Goal: Browse casually: Explore the website without a specific task or goal

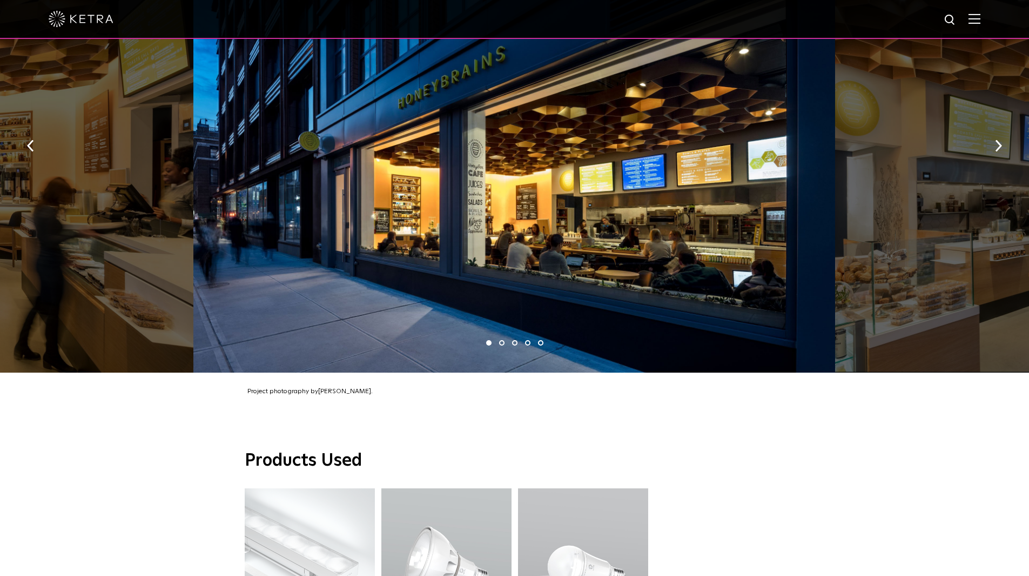
scroll to position [594, 0]
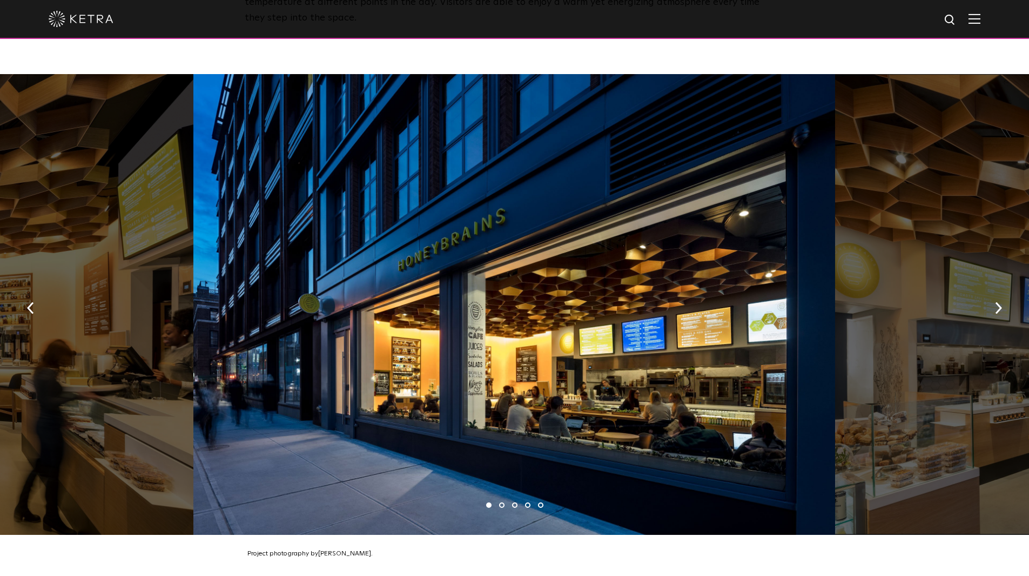
click at [414, 330] on div at bounding box center [514, 304] width 643 height 460
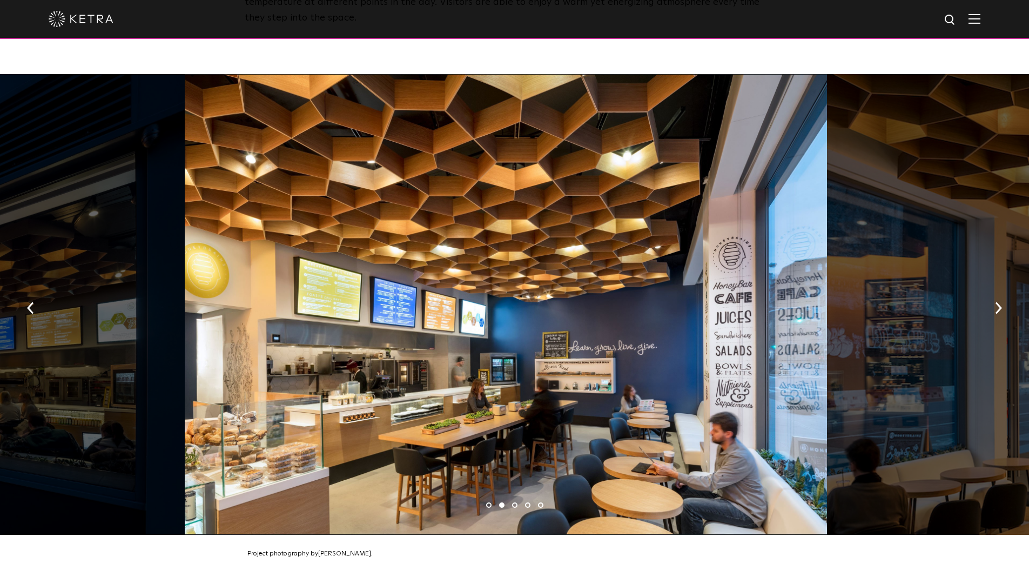
drag, startPoint x: 657, startPoint y: 346, endPoint x: 291, endPoint y: 297, distance: 369.8
click at [421, 314] on div at bounding box center [506, 304] width 643 height 460
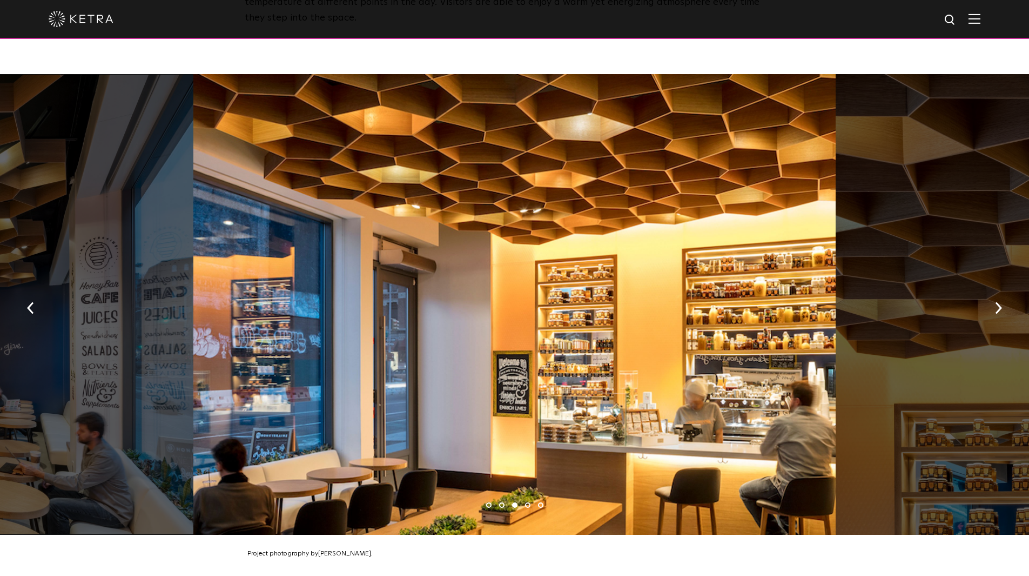
click at [407, 349] on div at bounding box center [514, 304] width 643 height 460
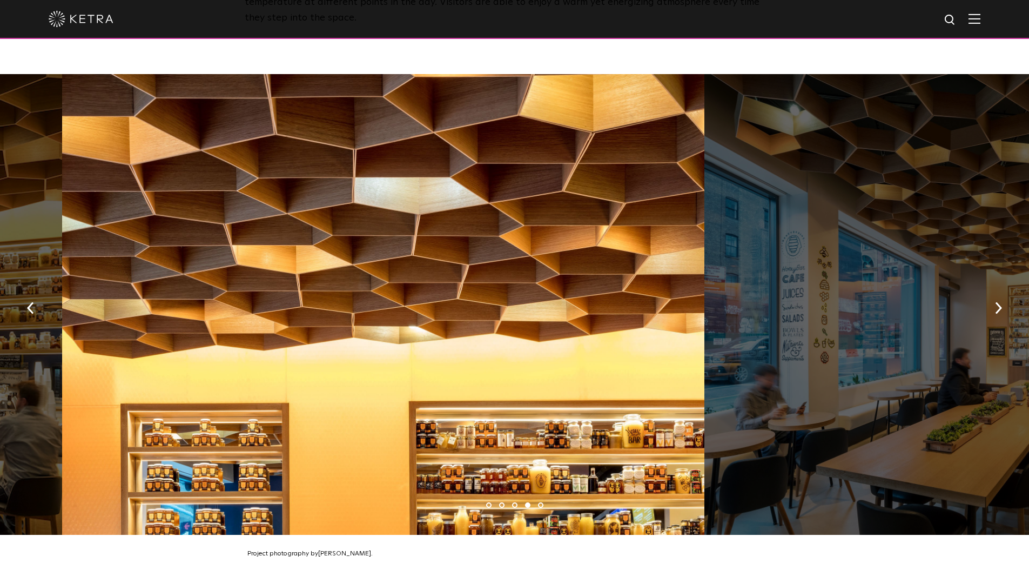
drag, startPoint x: 575, startPoint y: 348, endPoint x: 340, endPoint y: 316, distance: 237.2
click at [411, 324] on div at bounding box center [383, 304] width 643 height 460
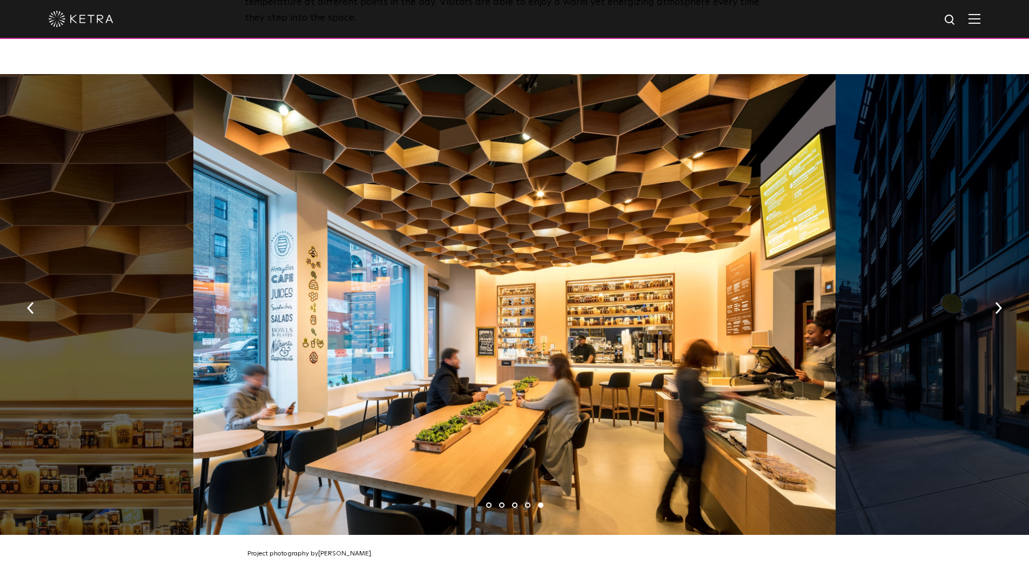
drag, startPoint x: 715, startPoint y: 345, endPoint x: 469, endPoint y: 333, distance: 246.7
click at [561, 344] on div at bounding box center [514, 304] width 643 height 460
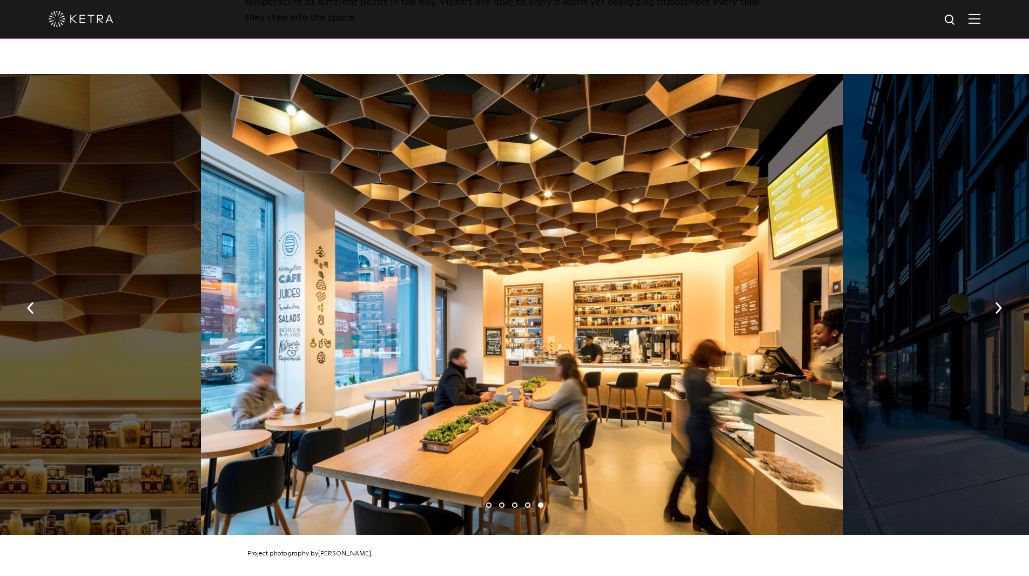
drag, startPoint x: 229, startPoint y: 338, endPoint x: 763, endPoint y: 362, distance: 535.0
click at [667, 357] on div at bounding box center [522, 304] width 643 height 460
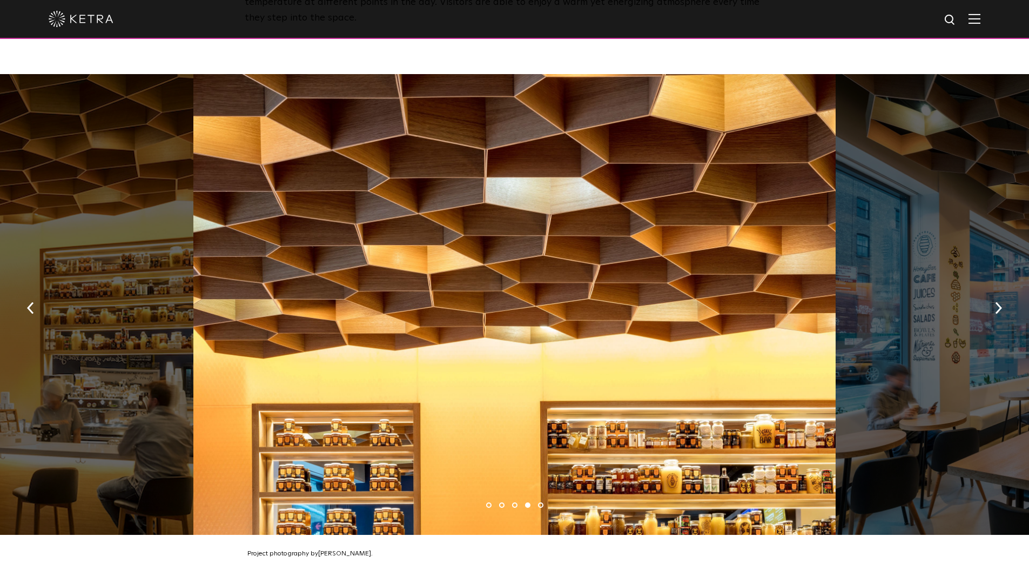
drag, startPoint x: 322, startPoint y: 350, endPoint x: 687, endPoint y: 353, distance: 365.3
click at [617, 350] on div at bounding box center [514, 304] width 643 height 460
click at [571, 352] on div at bounding box center [514, 304] width 643 height 460
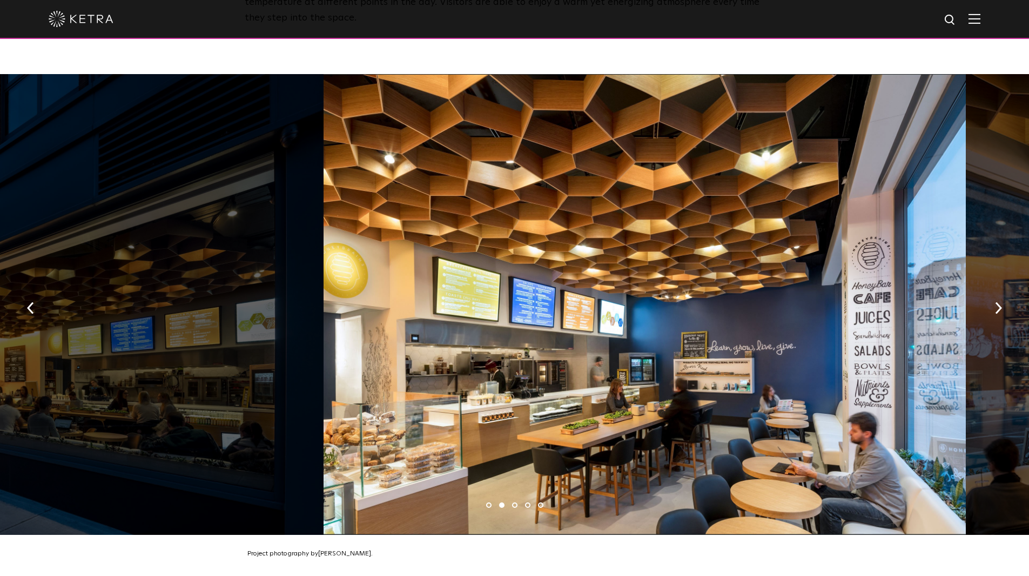
drag, startPoint x: 222, startPoint y: 358, endPoint x: 630, endPoint y: 358, distance: 408.5
click at [521, 358] on div at bounding box center [645, 304] width 643 height 460
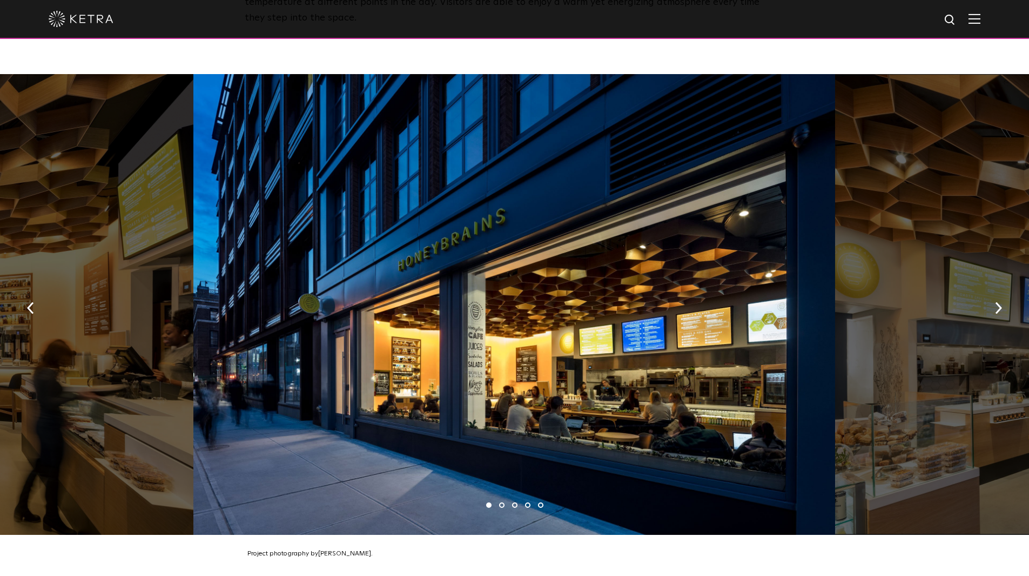
drag, startPoint x: 515, startPoint y: 313, endPoint x: 444, endPoint y: 313, distance: 70.8
click at [444, 313] on div at bounding box center [514, 304] width 643 height 460
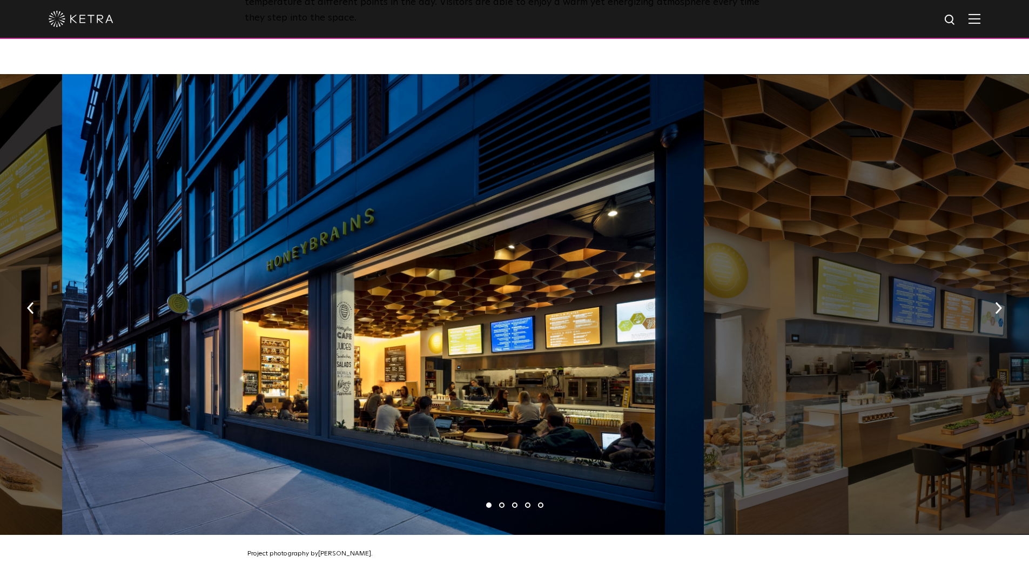
drag, startPoint x: 672, startPoint y: 365, endPoint x: 161, endPoint y: 299, distance: 515.5
click at [388, 331] on div at bounding box center [383, 304] width 643 height 460
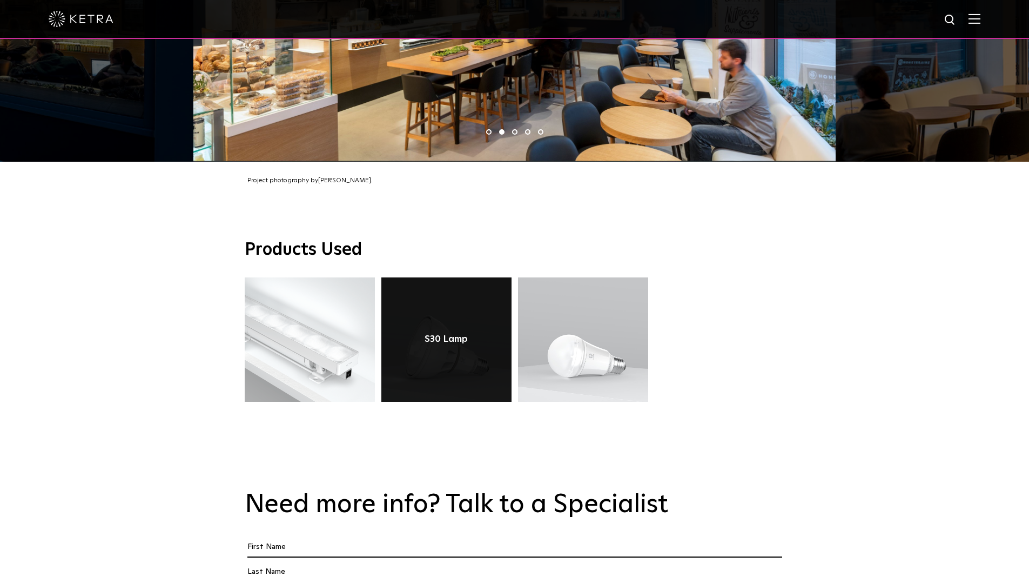
scroll to position [648, 0]
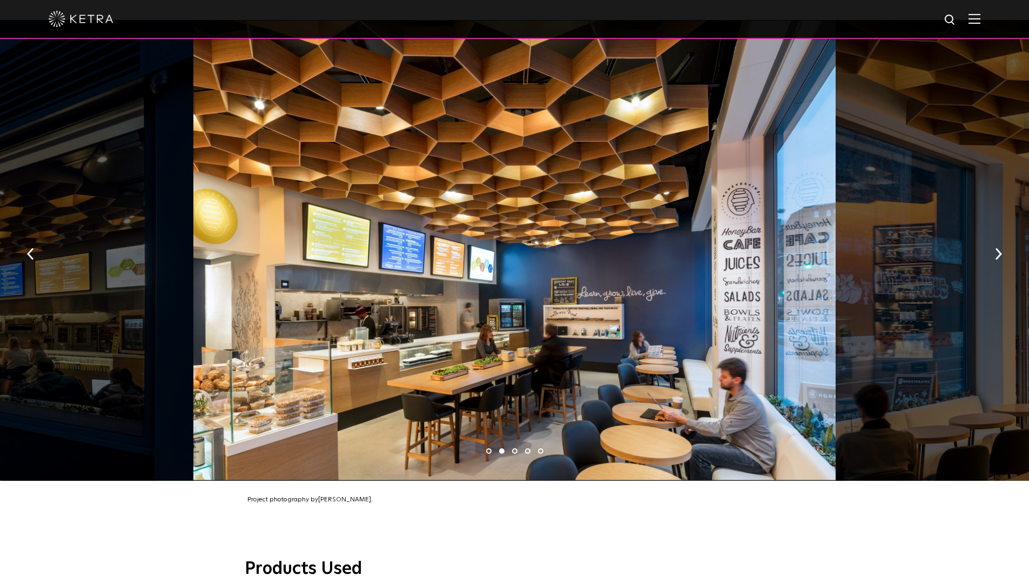
drag, startPoint x: 356, startPoint y: 303, endPoint x: 617, endPoint y: 297, distance: 261.6
click at [617, 297] on div at bounding box center [514, 250] width 643 height 460
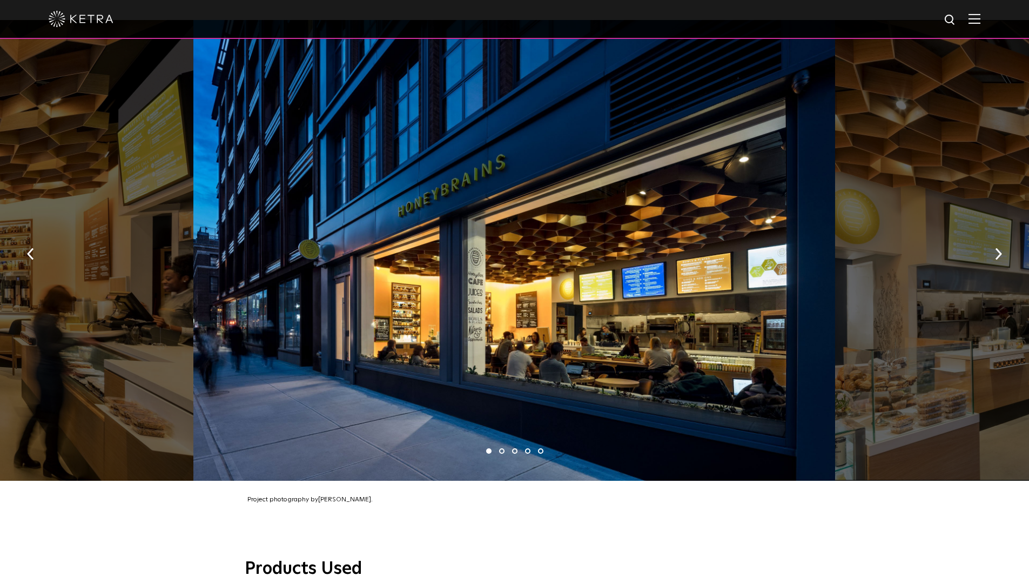
drag, startPoint x: 657, startPoint y: 298, endPoint x: 265, endPoint y: 256, distance: 394.6
click at [356, 264] on div at bounding box center [514, 250] width 643 height 460
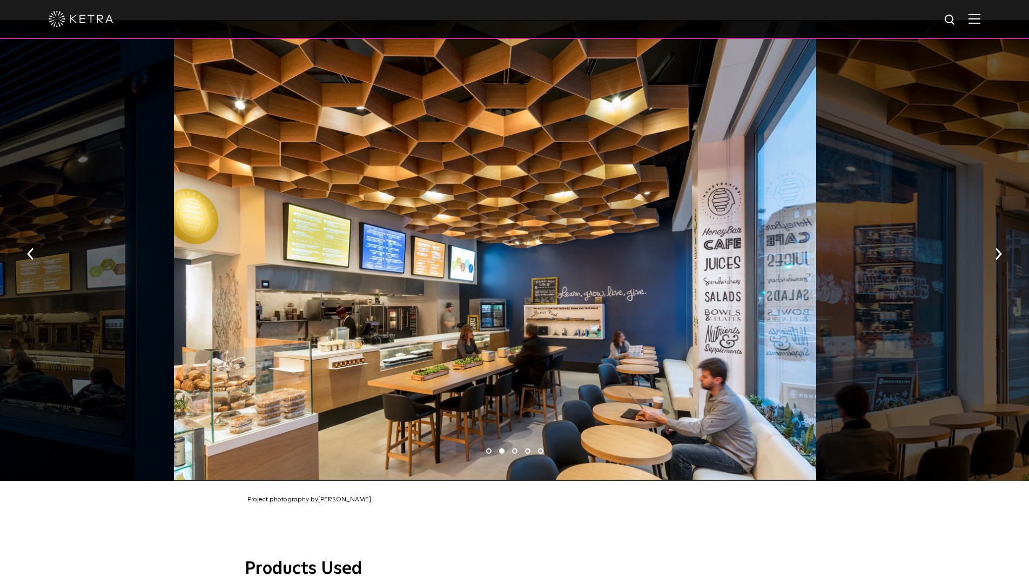
drag, startPoint x: 599, startPoint y: 210, endPoint x: 230, endPoint y: 173, distance: 370.9
click at [349, 184] on div at bounding box center [495, 250] width 643 height 460
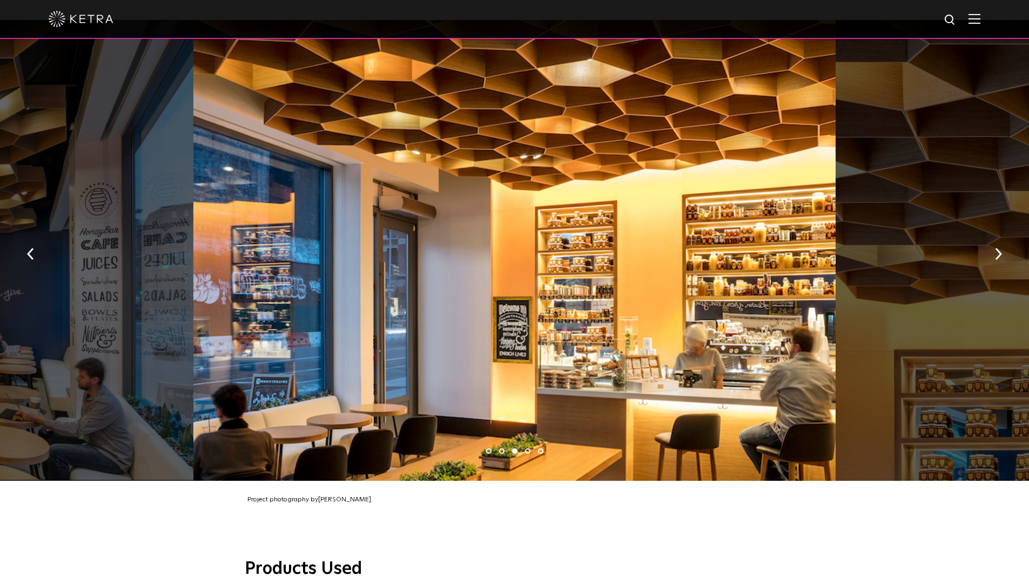
drag, startPoint x: 637, startPoint y: 271, endPoint x: 385, endPoint y: 238, distance: 253.4
click at [405, 244] on div at bounding box center [514, 250] width 643 height 460
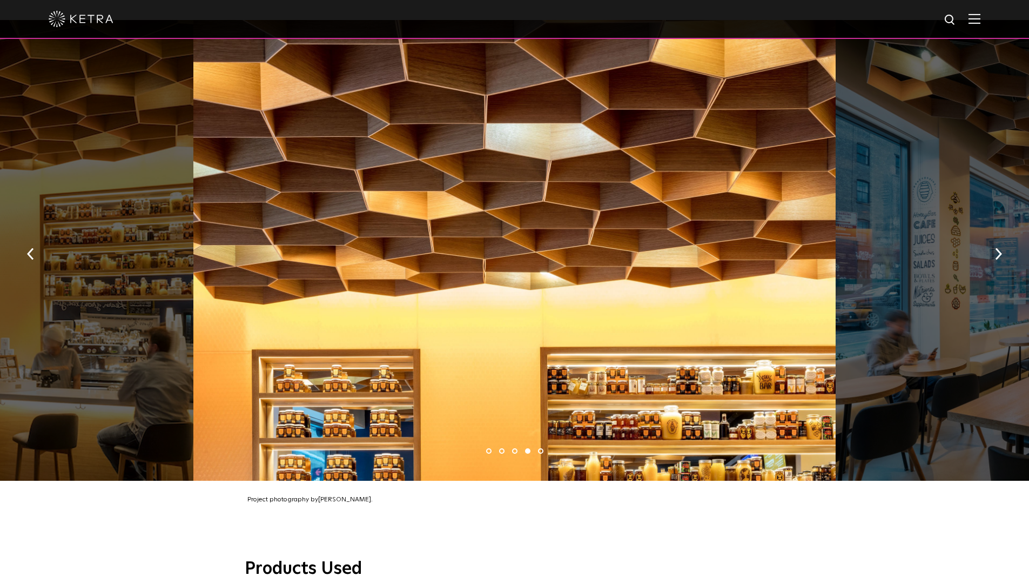
drag, startPoint x: 657, startPoint y: 242, endPoint x: 510, endPoint y: 238, distance: 147.1
click at [518, 239] on div at bounding box center [514, 250] width 643 height 460
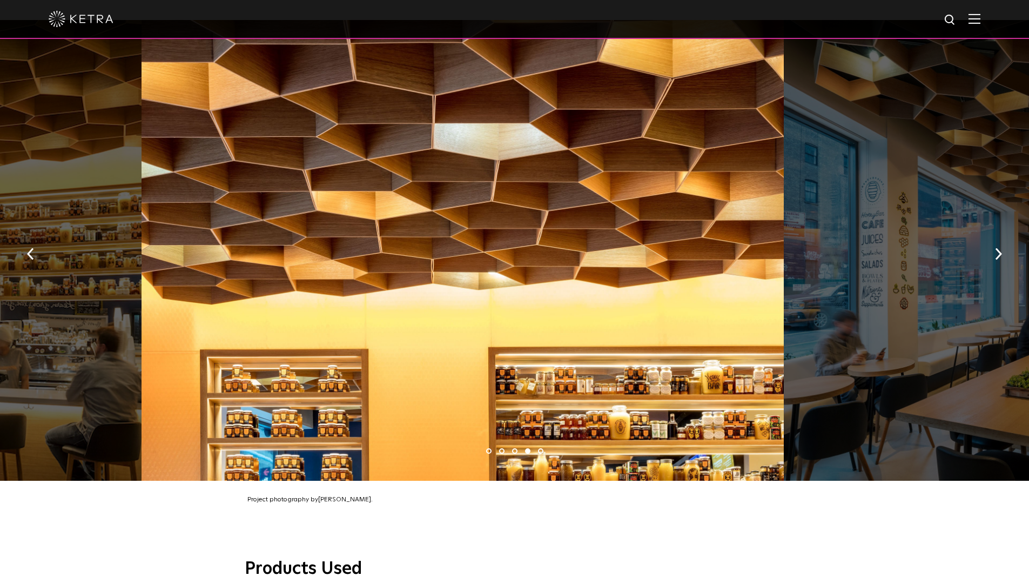
drag, startPoint x: 771, startPoint y: 255, endPoint x: 425, endPoint y: 270, distance: 346.2
click at [672, 256] on div at bounding box center [463, 250] width 643 height 460
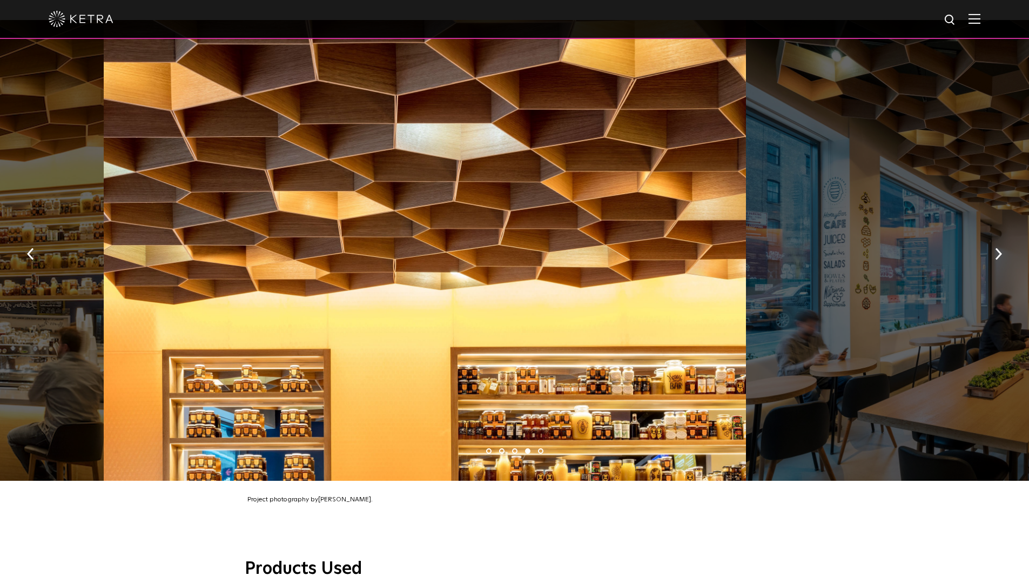
drag, startPoint x: 699, startPoint y: 290, endPoint x: 407, endPoint y: 277, distance: 292.1
click at [456, 285] on div at bounding box center [425, 250] width 643 height 460
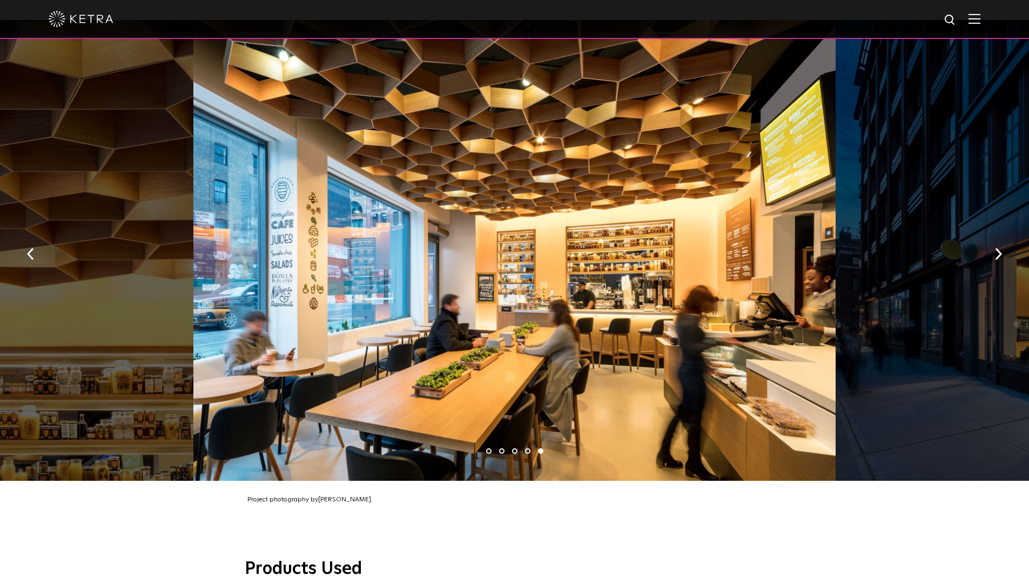
drag, startPoint x: 561, startPoint y: 300, endPoint x: 623, endPoint y: 316, distance: 64.0
click at [598, 304] on div at bounding box center [514, 250] width 643 height 460
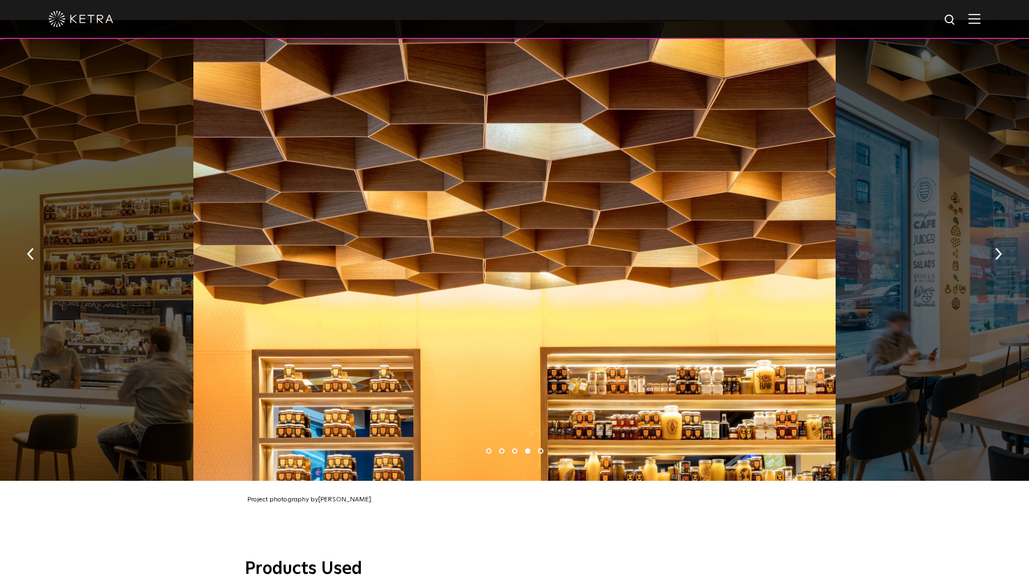
drag, startPoint x: 599, startPoint y: 333, endPoint x: 640, endPoint y: 351, distance: 44.5
click at [652, 333] on div at bounding box center [514, 250] width 643 height 460
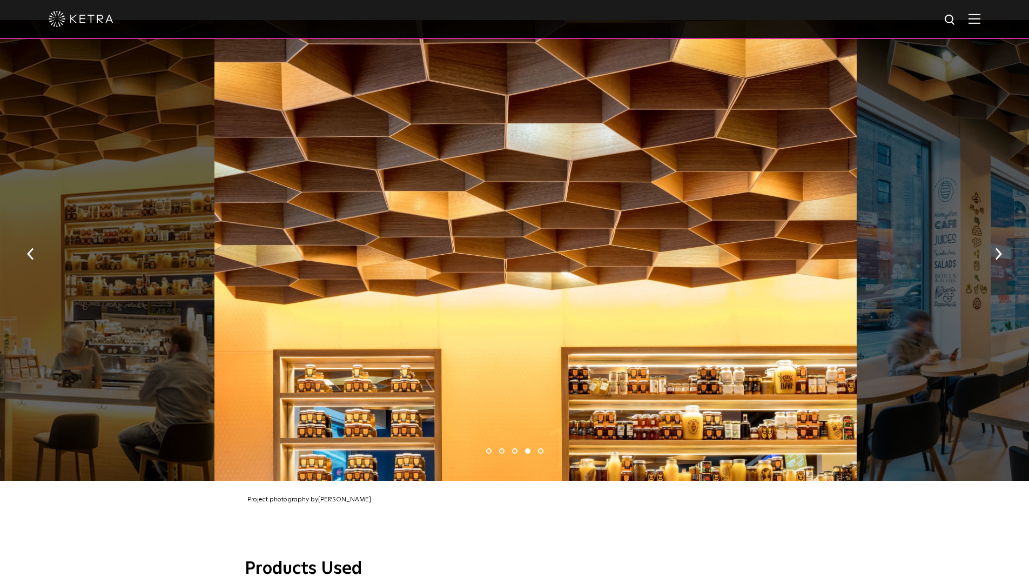
drag, startPoint x: 363, startPoint y: 355, endPoint x: 637, endPoint y: 359, distance: 274.6
click at [596, 355] on div at bounding box center [536, 250] width 643 height 460
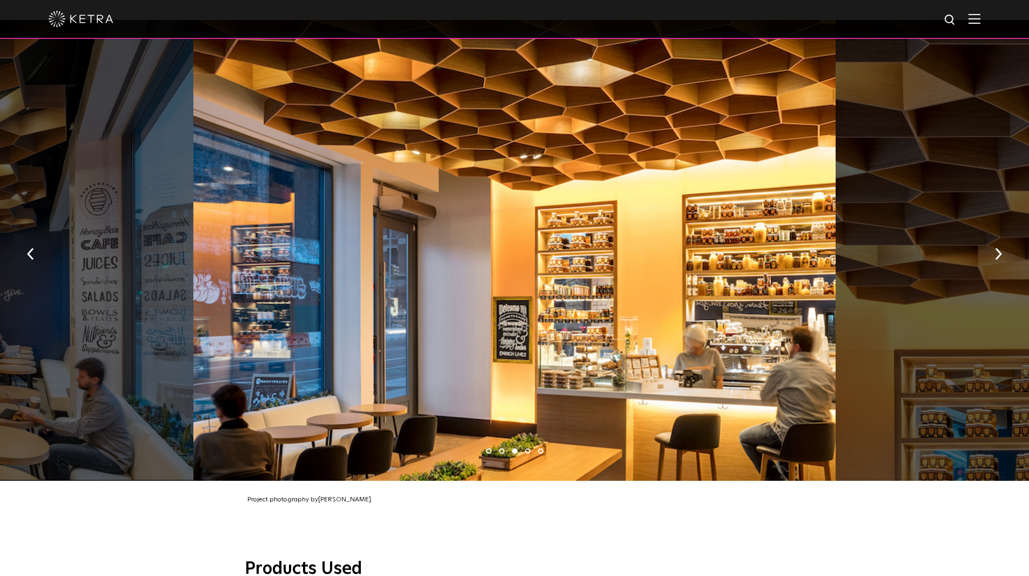
drag, startPoint x: 362, startPoint y: 344, endPoint x: 685, endPoint y: 346, distance: 323.2
click at [554, 346] on div at bounding box center [514, 250] width 643 height 460
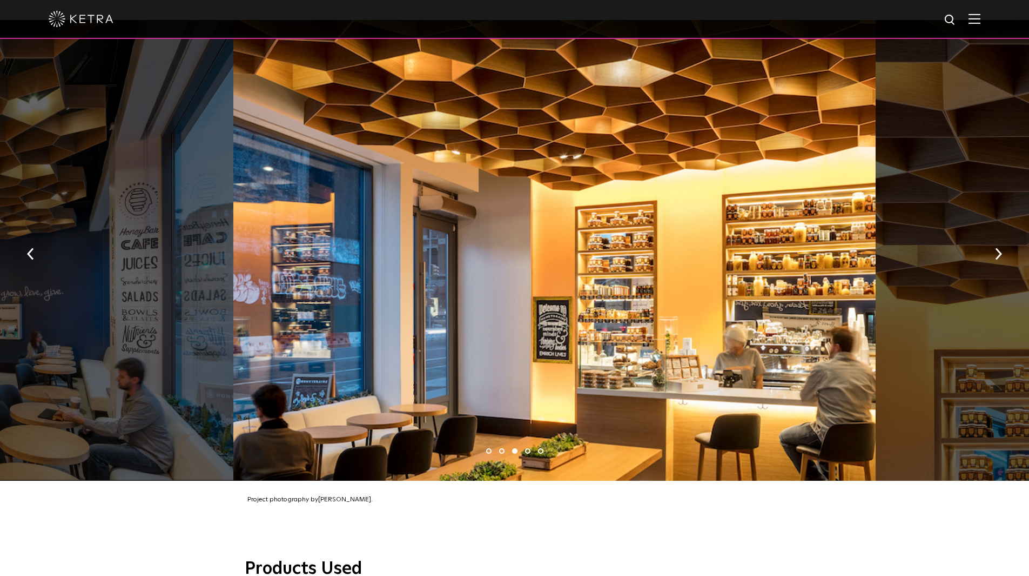
drag, startPoint x: 407, startPoint y: 346, endPoint x: 802, endPoint y: 349, distance: 394.5
click at [692, 347] on div at bounding box center [554, 250] width 643 height 460
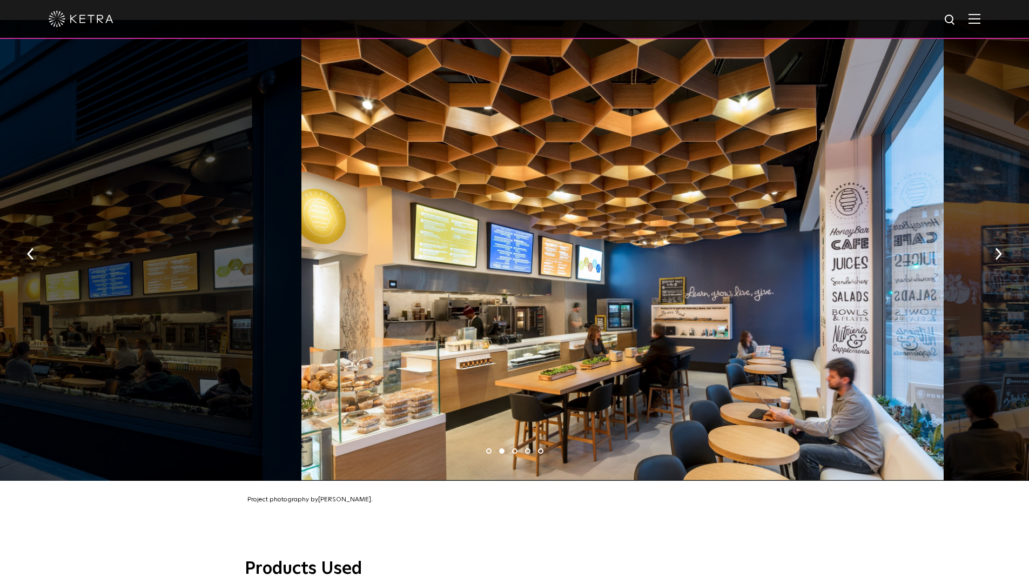
drag, startPoint x: 476, startPoint y: 349, endPoint x: 671, endPoint y: 352, distance: 195.1
click at [607, 350] on div at bounding box center [623, 250] width 643 height 460
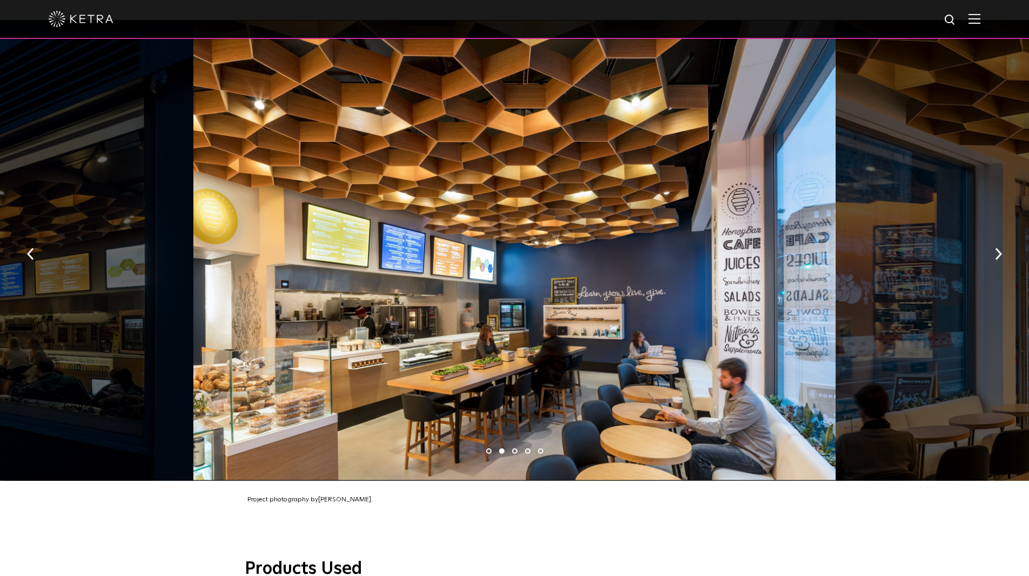
drag, startPoint x: 400, startPoint y: 339, endPoint x: 807, endPoint y: 358, distance: 407.3
click at [681, 342] on div at bounding box center [514, 250] width 643 height 460
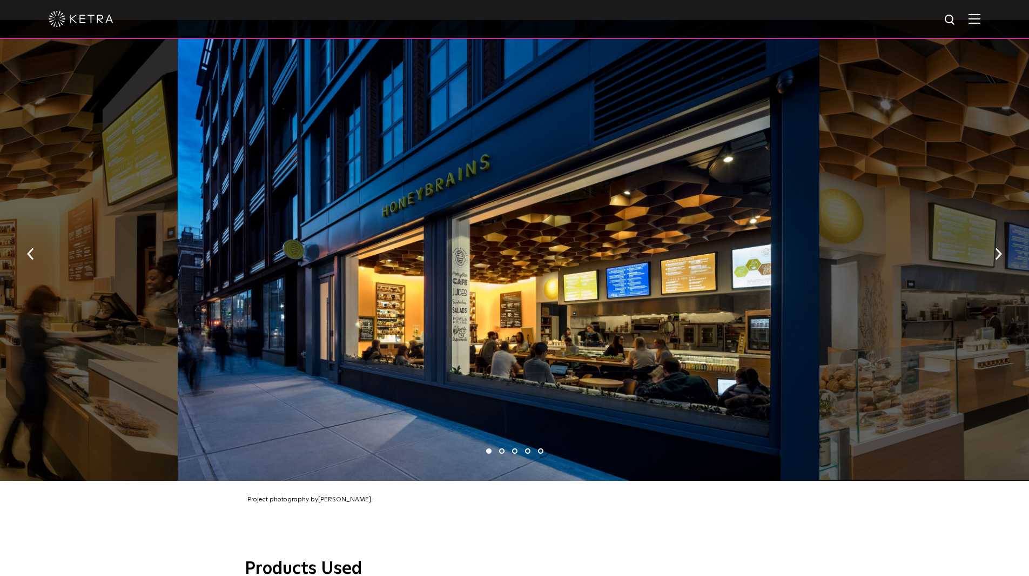
drag, startPoint x: 667, startPoint y: 300, endPoint x: 373, endPoint y: 270, distance: 295.5
click at [509, 289] on div at bounding box center [499, 250] width 643 height 460
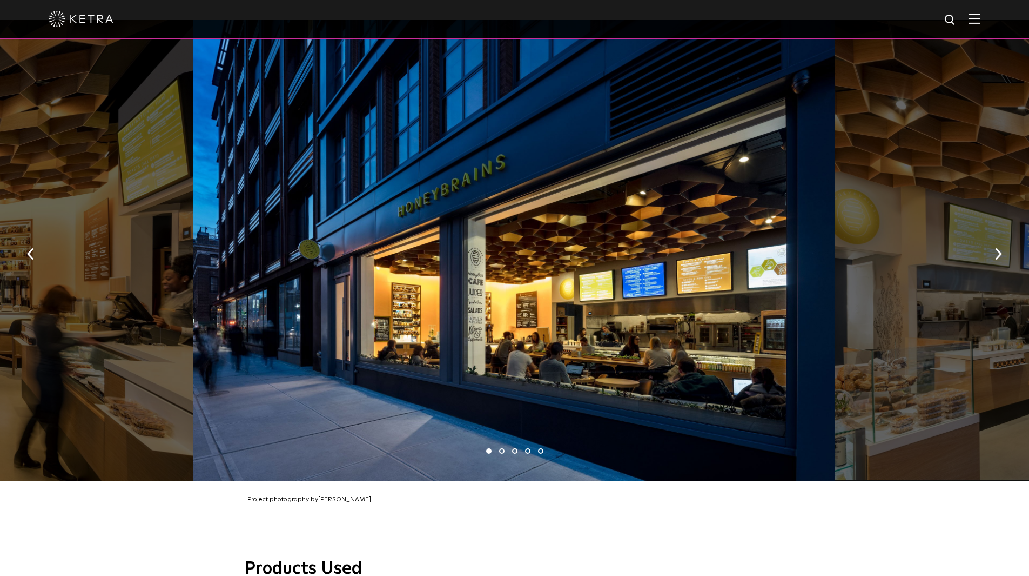
drag, startPoint x: 616, startPoint y: 311, endPoint x: 235, endPoint y: 293, distance: 381.4
click at [235, 293] on div at bounding box center [514, 250] width 643 height 460
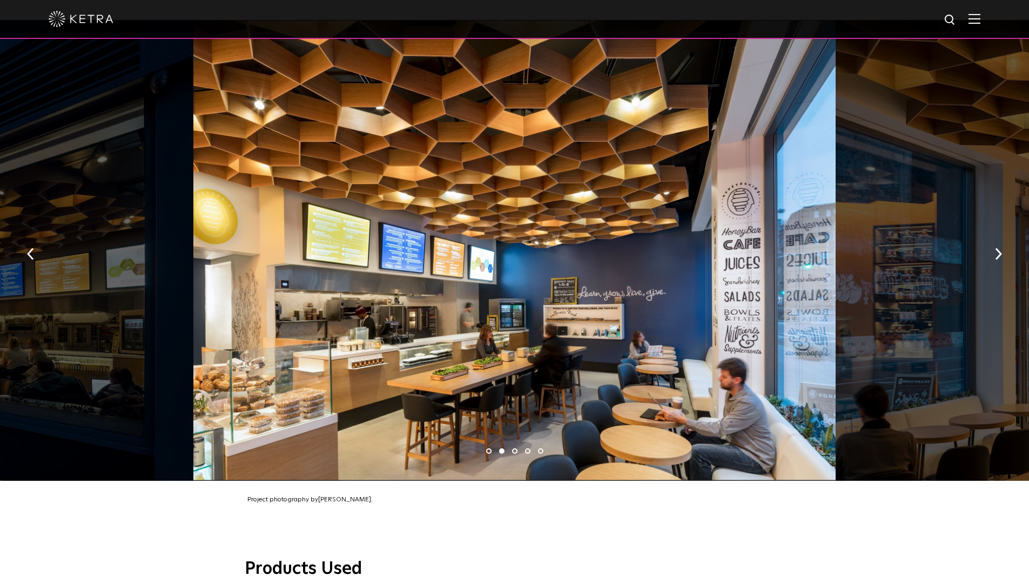
drag, startPoint x: 452, startPoint y: 280, endPoint x: 327, endPoint y: 264, distance: 125.9
click at [399, 272] on div at bounding box center [514, 250] width 643 height 460
drag, startPoint x: 667, startPoint y: 282, endPoint x: 146, endPoint y: 279, distance: 521.5
click at [237, 284] on div at bounding box center [514, 250] width 643 height 460
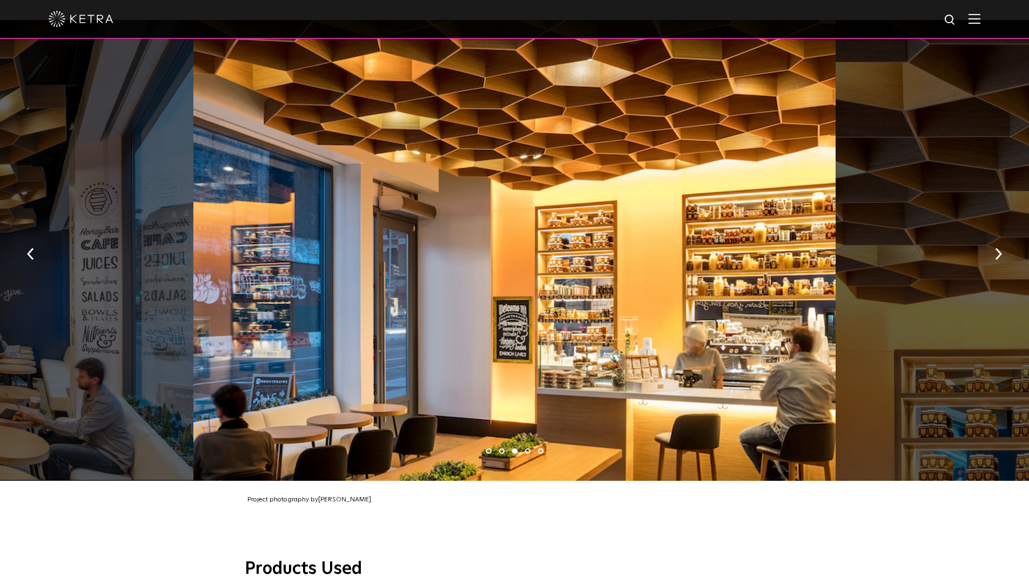
drag, startPoint x: 686, startPoint y: 307, endPoint x: 315, endPoint y: 277, distance: 373.0
click at [401, 291] on div at bounding box center [514, 250] width 643 height 460
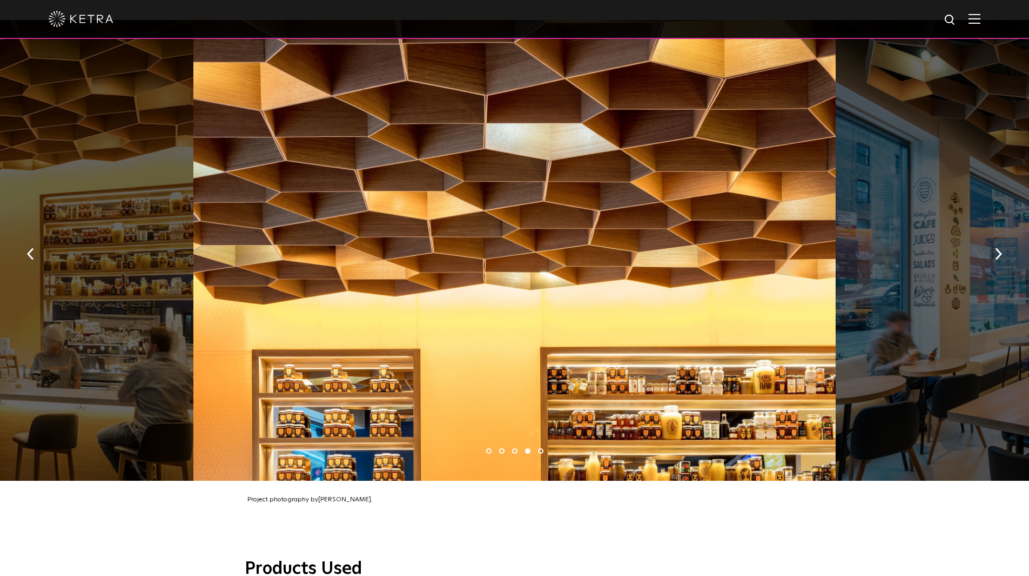
drag, startPoint x: 666, startPoint y: 326, endPoint x: 169, endPoint y: 286, distance: 498.8
click at [318, 307] on div at bounding box center [514, 250] width 643 height 460
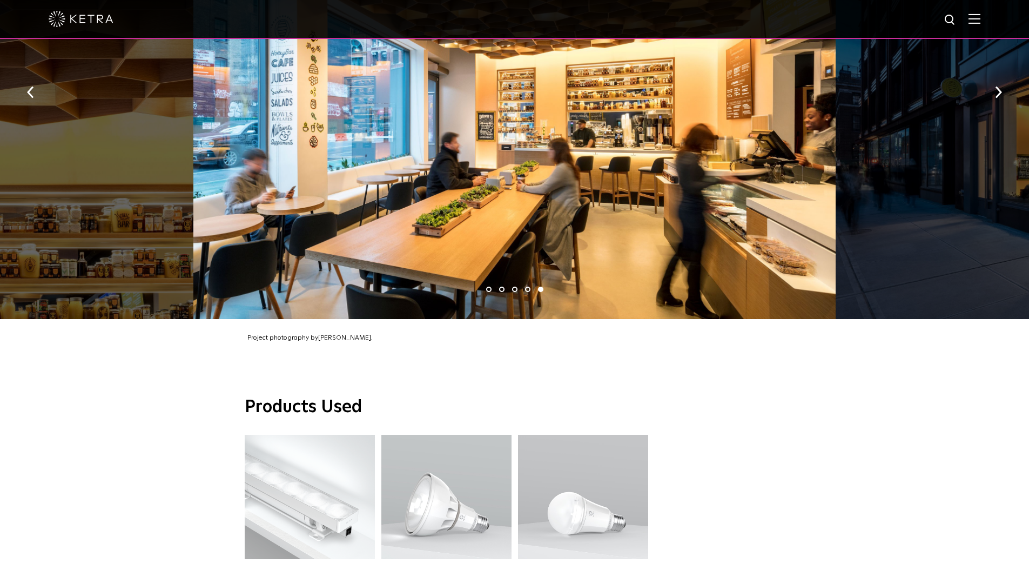
scroll to position [811, 0]
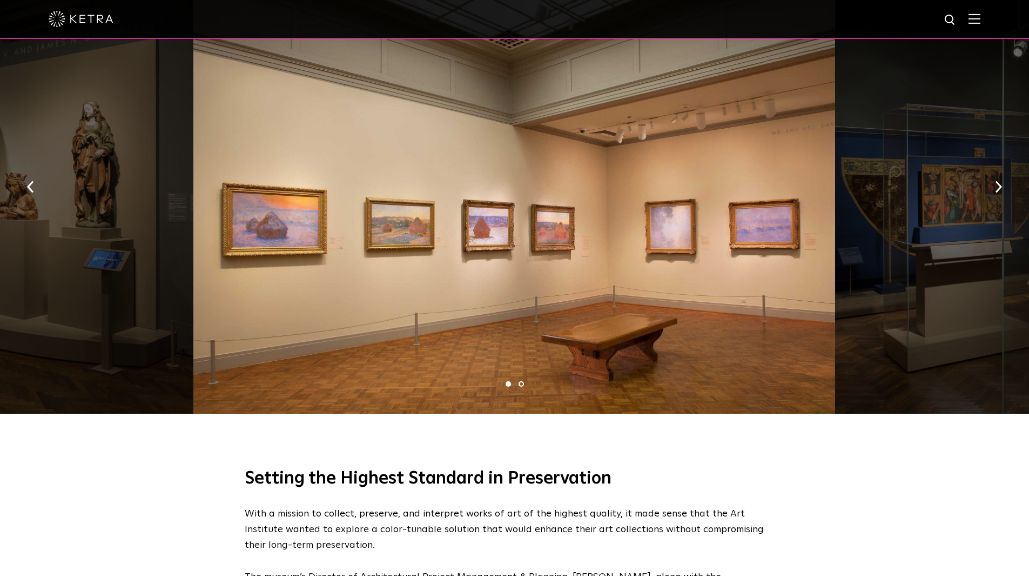
scroll to position [703, 0]
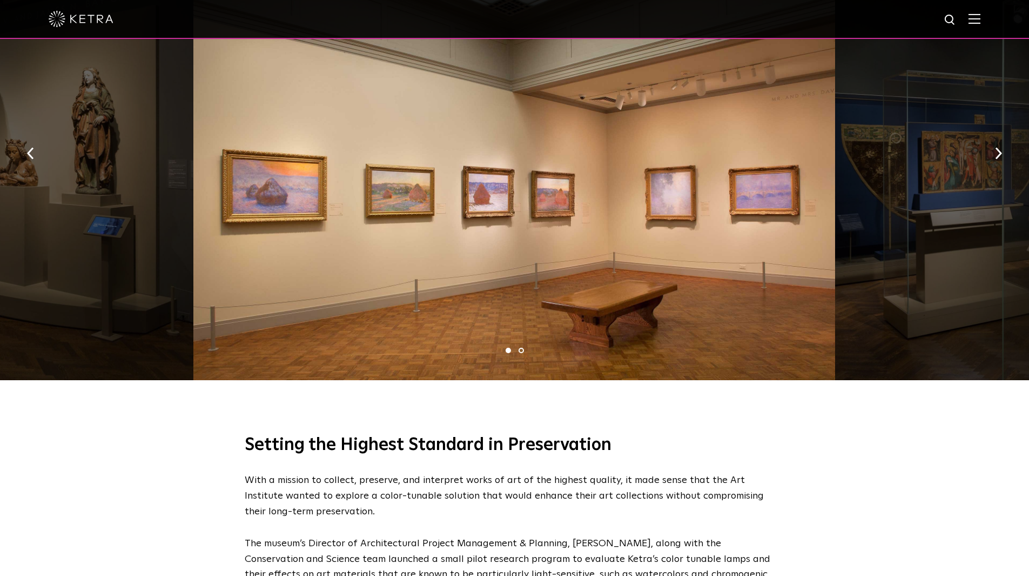
drag, startPoint x: 613, startPoint y: 292, endPoint x: 462, endPoint y: 278, distance: 151.9
click at [462, 278] on div at bounding box center [514, 149] width 643 height 460
click at [323, 250] on div at bounding box center [514, 149] width 643 height 460
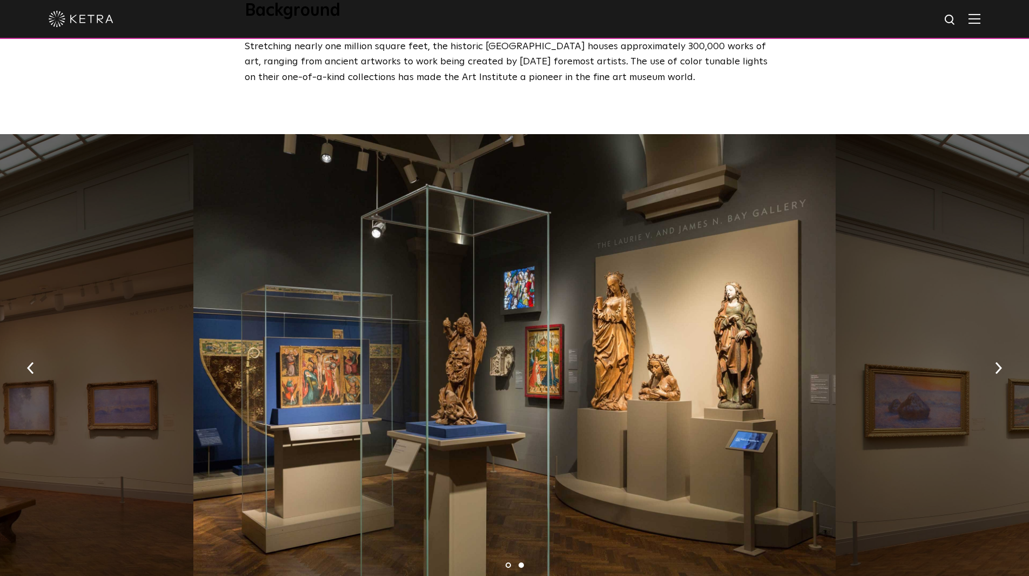
scroll to position [594, 0]
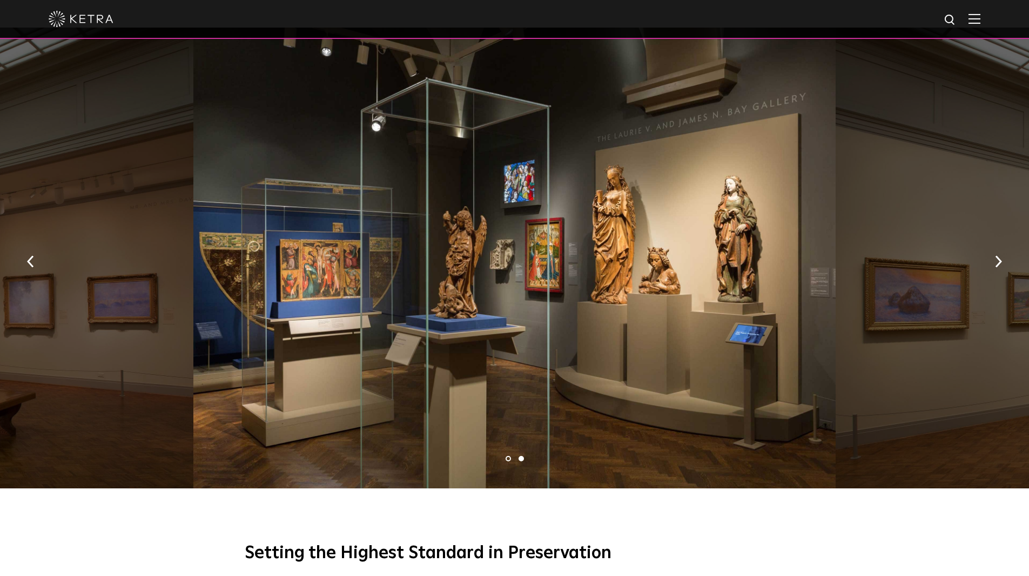
drag, startPoint x: 604, startPoint y: 353, endPoint x: 422, endPoint y: 330, distance: 183.6
click at [479, 339] on div at bounding box center [514, 258] width 643 height 460
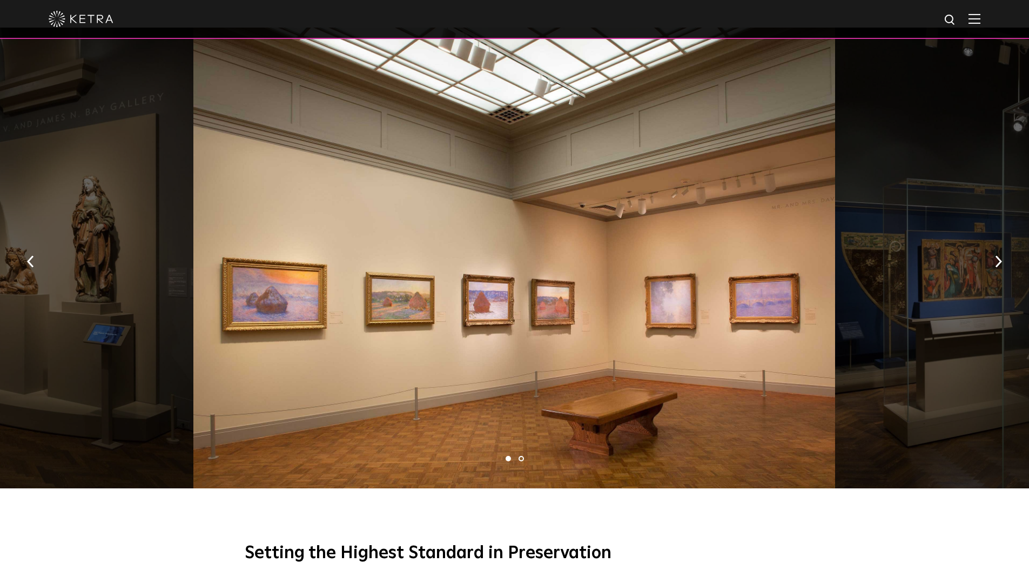
drag, startPoint x: 546, startPoint y: 330, endPoint x: 818, endPoint y: 329, distance: 271.8
click at [760, 329] on div at bounding box center [514, 258] width 643 height 460
drag, startPoint x: 516, startPoint y: 330, endPoint x: 801, endPoint y: 342, distance: 285.6
click at [693, 330] on div at bounding box center [516, 258] width 643 height 460
drag, startPoint x: 631, startPoint y: 332, endPoint x: 819, endPoint y: 341, distance: 187.7
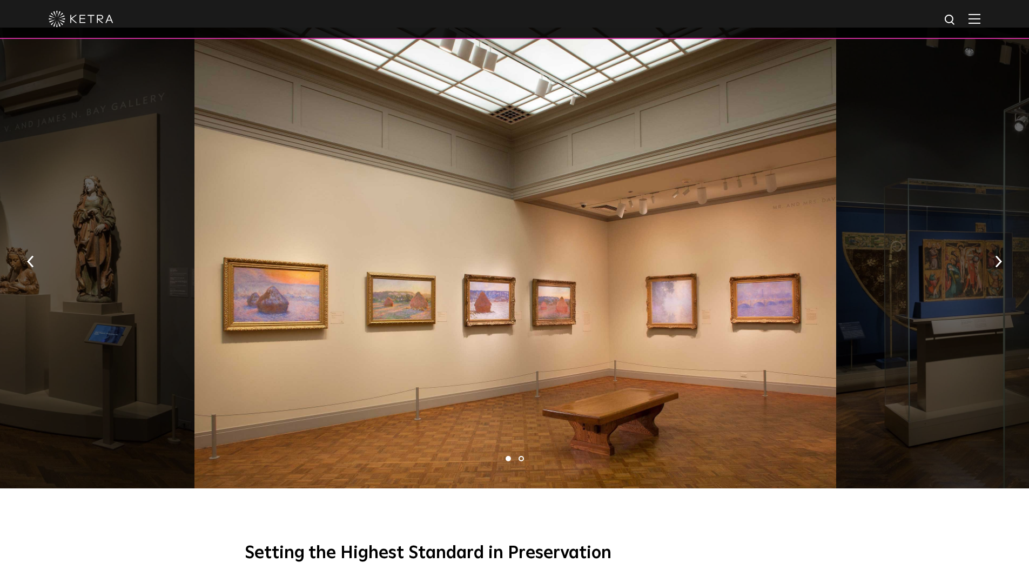
click at [701, 332] on div at bounding box center [516, 258] width 643 height 460
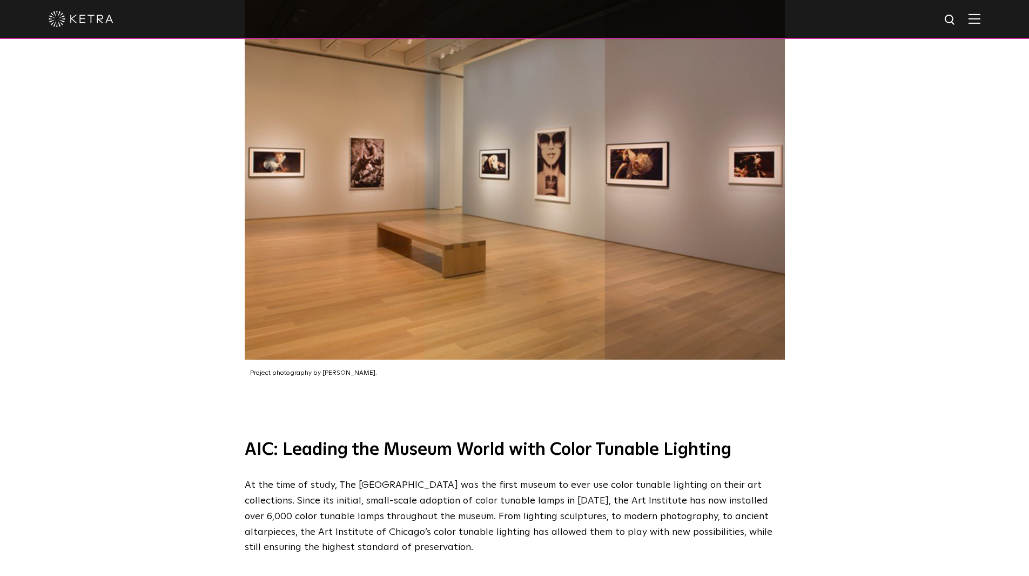
scroll to position [2864, 0]
